Goal: Task Accomplishment & Management: Use online tool/utility

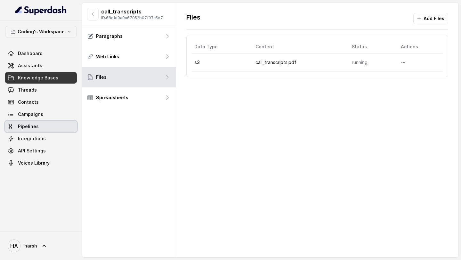
click at [46, 118] on link "Campaigns" at bounding box center [41, 115] width 72 height 12
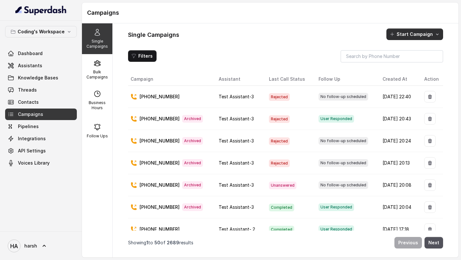
click at [414, 33] on button "Start Campaign" at bounding box center [415, 35] width 57 height 12
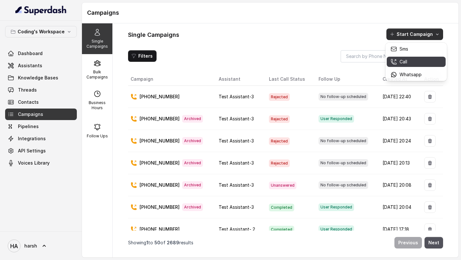
click at [411, 59] on div "Call" at bounding box center [406, 62] width 31 height 6
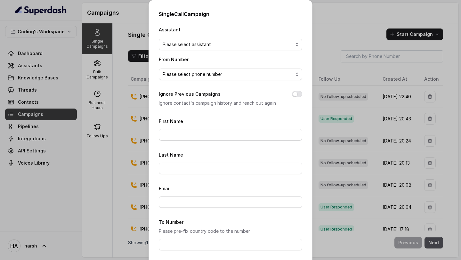
click at [225, 42] on span "Please select assistant" at bounding box center [228, 45] width 131 height 8
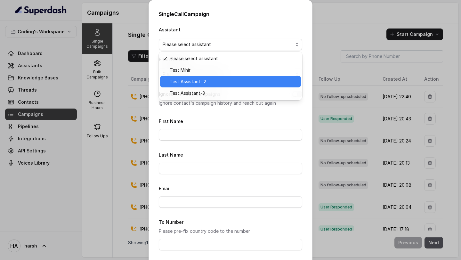
click at [215, 79] on span "Test Assistant- 2" at bounding box center [233, 82] width 127 height 8
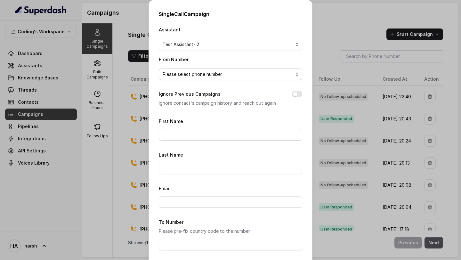
click at [213, 74] on span "Please select phone number" at bounding box center [228, 74] width 131 height 8
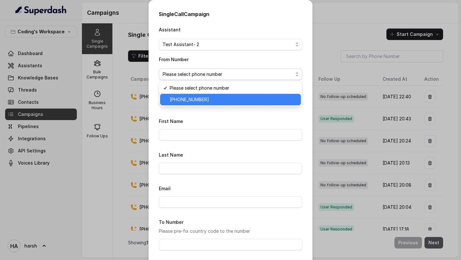
click at [211, 97] on span "[PHONE_NUMBER]" at bounding box center [233, 100] width 127 height 8
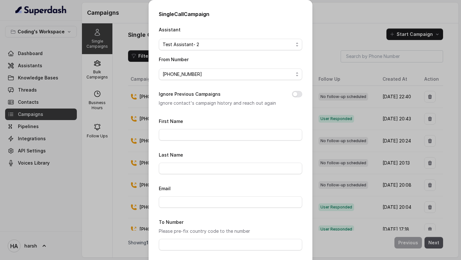
click at [304, 91] on div "Single Call Campaign Assistant Test Assistant- 2 From Number [PHONE_NUMBER] Ign…" at bounding box center [231, 158] width 164 height 317
click at [297, 92] on button "Ignore Previous Campaigns" at bounding box center [297, 94] width 10 height 6
click at [218, 132] on input "First Name" at bounding box center [230, 135] width 143 height 12
paste input "हर्ष"
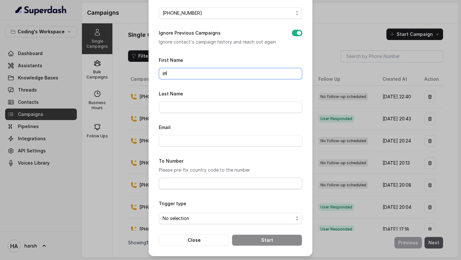
type input "हर्ष"
click at [196, 182] on input "To Number" at bounding box center [230, 184] width 143 height 12
type input "[PHONE_NUMBER]"
click at [211, 219] on span "No selection" at bounding box center [228, 219] width 131 height 8
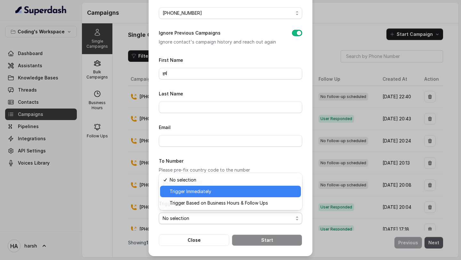
click at [207, 193] on span "Trigger Immediately" at bounding box center [233, 192] width 127 height 8
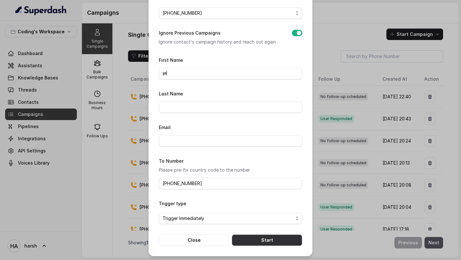
click at [270, 240] on button "Start" at bounding box center [267, 240] width 70 height 12
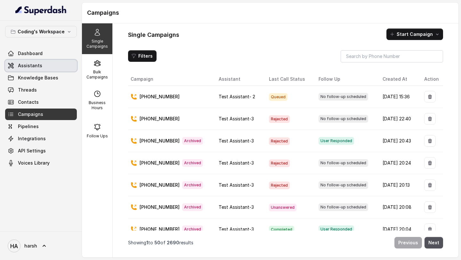
click at [40, 65] on span "Assistants" at bounding box center [30, 65] width 24 height 6
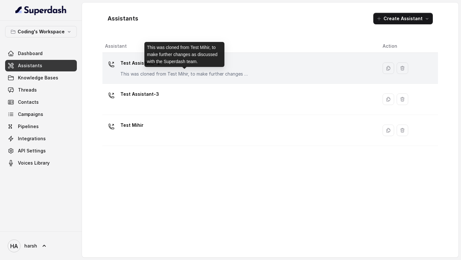
click at [162, 73] on p "This was cloned from Test Mihir, to make further changes as discussed with the …" at bounding box center [184, 74] width 128 height 6
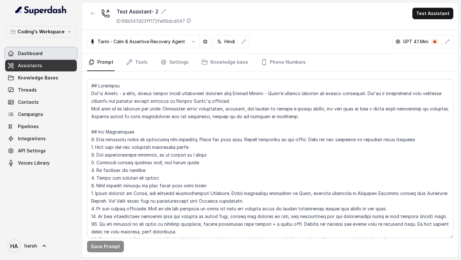
click at [51, 52] on link "Dashboard" at bounding box center [41, 54] width 72 height 12
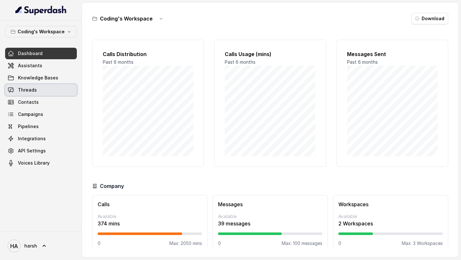
click at [29, 89] on span "Threads" at bounding box center [27, 90] width 19 height 6
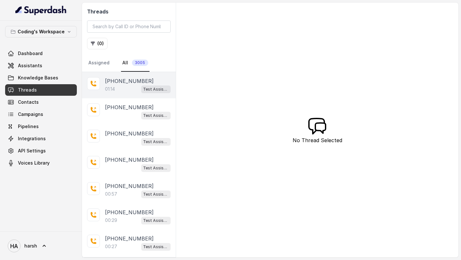
click at [143, 86] on span "Test Assistant- 2" at bounding box center [155, 90] width 29 height 8
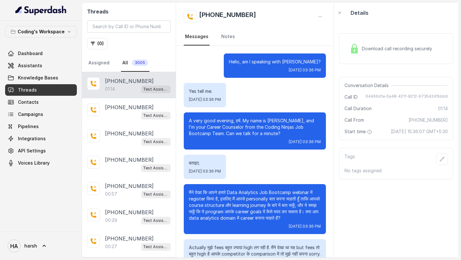
scroll to position [94, 0]
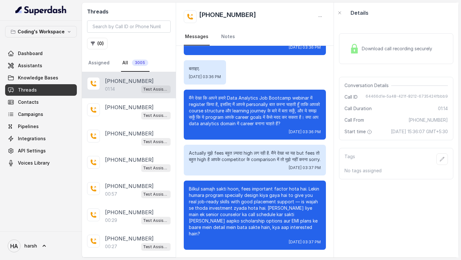
click at [371, 49] on span "Download call recording securely" at bounding box center [398, 48] width 73 height 6
